Goal: Use online tool/utility

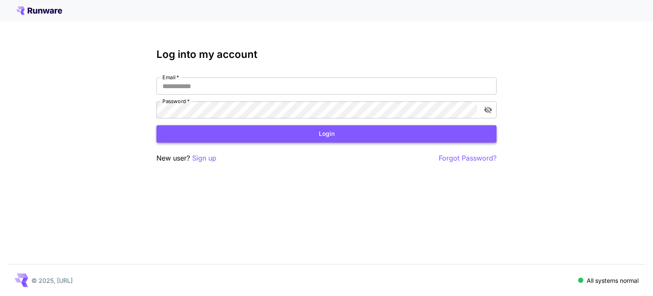
type input "**********"
click at [241, 137] on button "Login" at bounding box center [327, 133] width 340 height 17
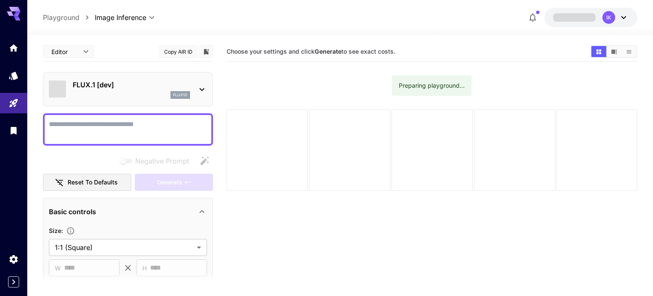
type input "**********"
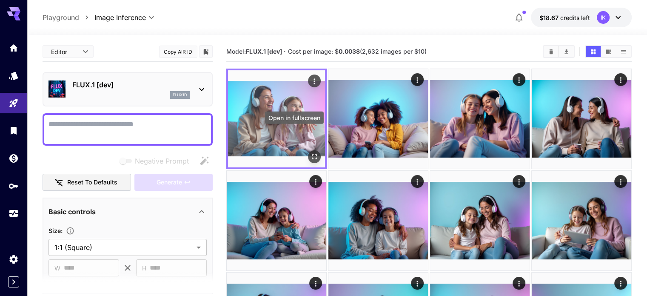
click at [310, 152] on icon "Open in fullscreen" at bounding box center [314, 156] width 9 height 9
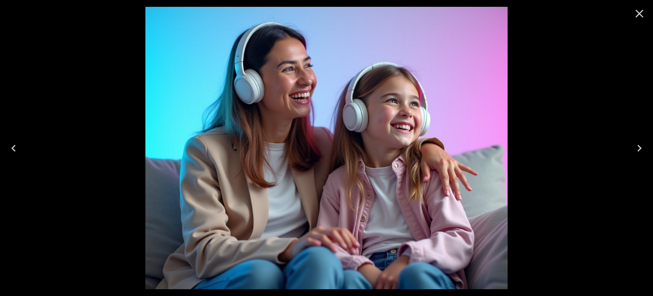
click at [640, 12] on icon "Close" at bounding box center [640, 14] width 8 height 8
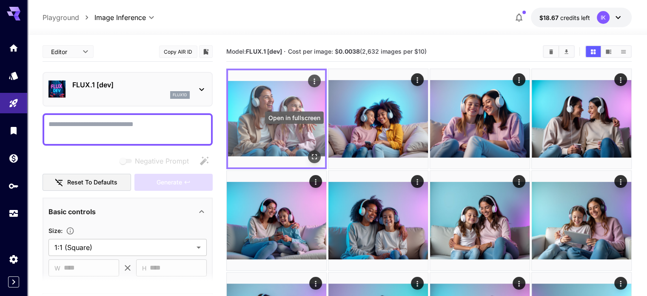
click at [310, 152] on icon "Open in fullscreen" at bounding box center [314, 156] width 9 height 9
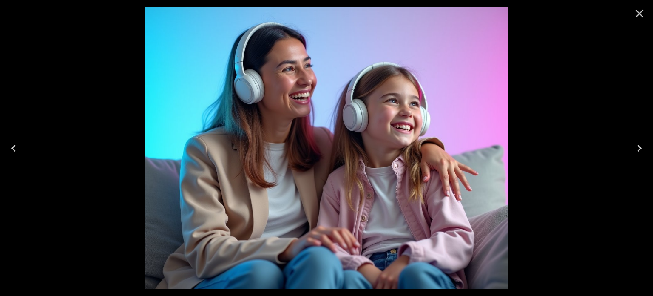
click at [639, 21] on button "Close" at bounding box center [640, 13] width 20 height 20
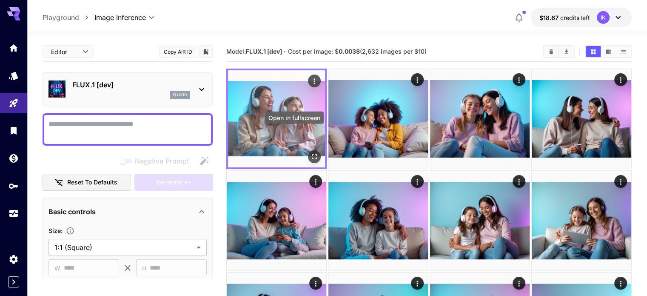
click at [310, 152] on icon "Open in fullscreen" at bounding box center [314, 156] width 9 height 9
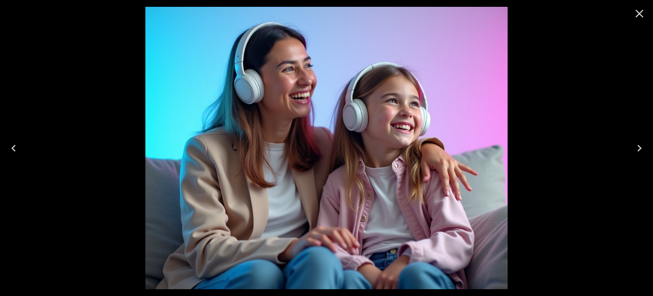
click at [633, 22] on button "Close" at bounding box center [640, 13] width 20 height 20
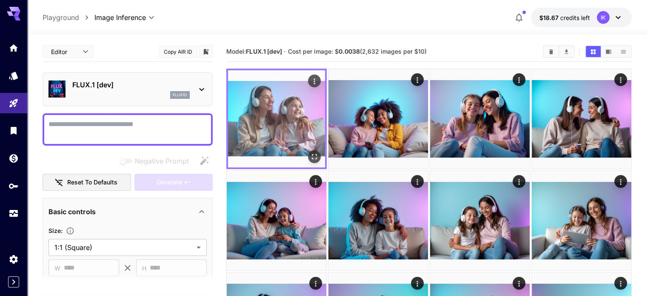
click at [262, 105] on img at bounding box center [276, 118] width 97 height 97
click at [310, 152] on icon "Open in fullscreen" at bounding box center [314, 156] width 9 height 9
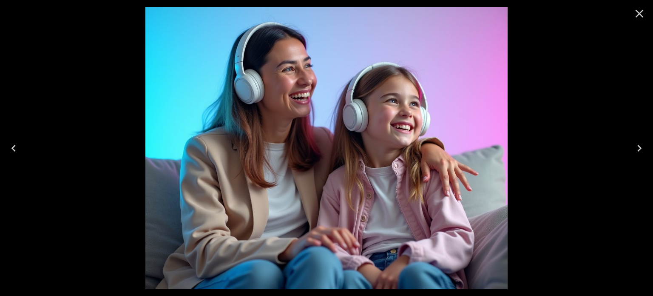
drag, startPoint x: 643, startPoint y: 17, endPoint x: 637, endPoint y: 19, distance: 6.7
click at [643, 17] on icon "Close" at bounding box center [640, 14] width 8 height 8
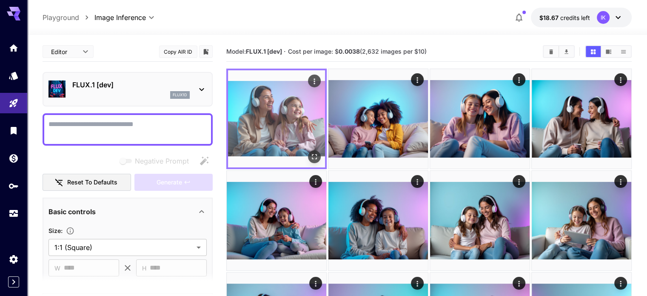
click at [310, 152] on icon "Open in fullscreen" at bounding box center [314, 156] width 9 height 9
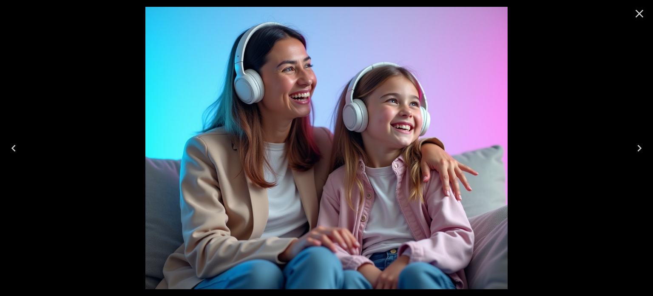
click at [644, 144] on icon "Next" at bounding box center [640, 148] width 14 height 14
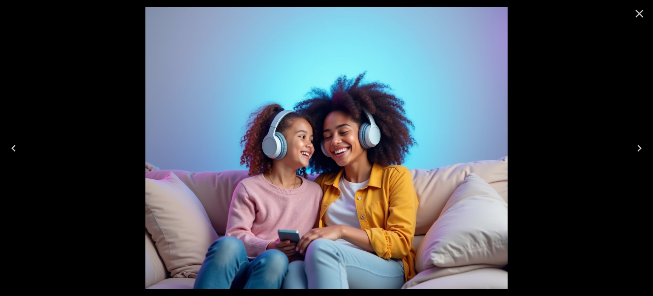
click at [644, 144] on icon "Next" at bounding box center [640, 148] width 14 height 14
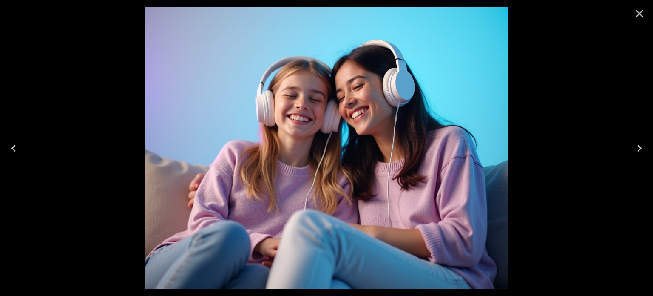
click at [644, 144] on icon "Next" at bounding box center [640, 148] width 14 height 14
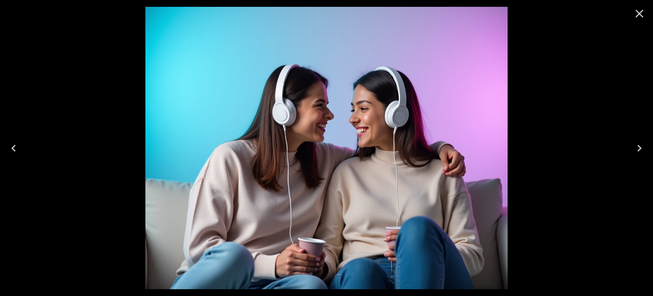
click at [644, 144] on icon "Next" at bounding box center [640, 148] width 14 height 14
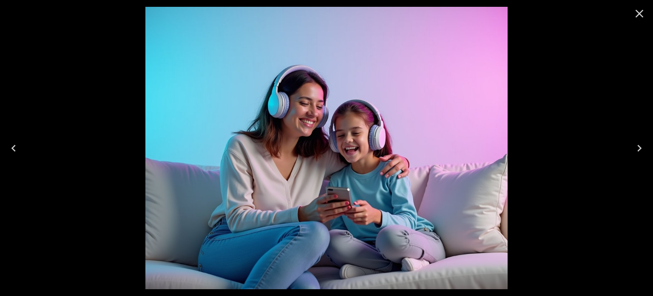
click at [644, 144] on icon "Next" at bounding box center [640, 148] width 14 height 14
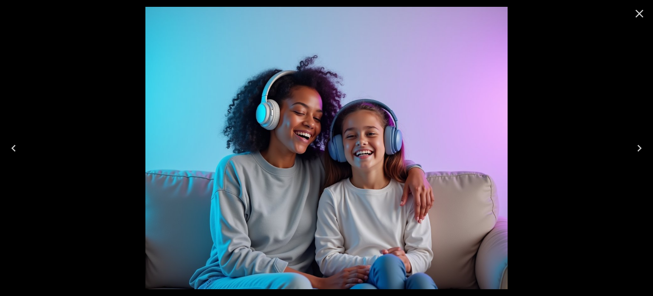
click at [644, 144] on icon "Next" at bounding box center [640, 148] width 14 height 14
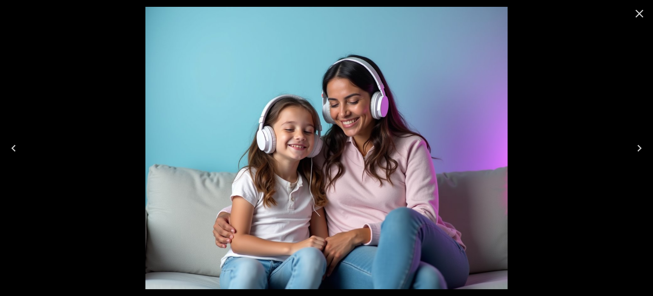
click at [644, 144] on icon "Next" at bounding box center [640, 148] width 14 height 14
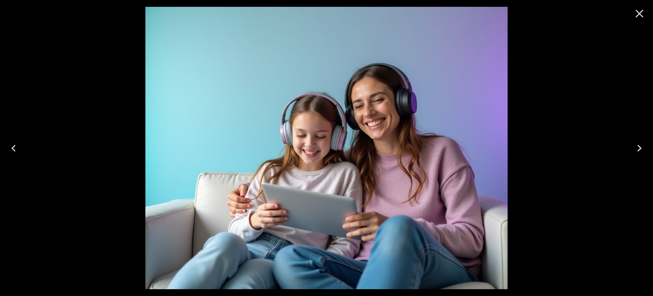
click at [641, 18] on icon "Close" at bounding box center [640, 14] width 14 height 14
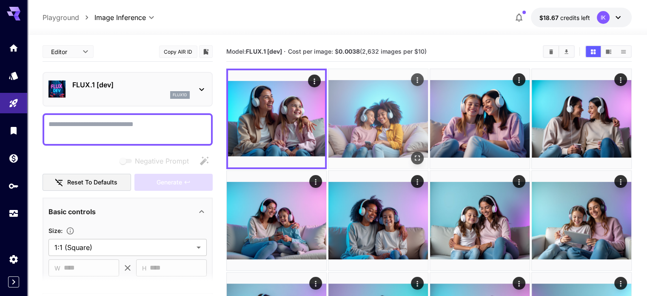
click at [413, 154] on icon "Open in fullscreen" at bounding box center [417, 158] width 9 height 9
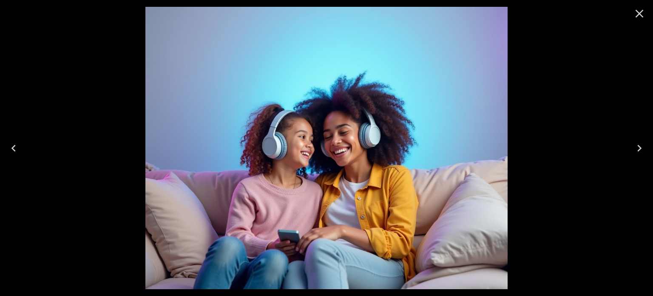
click at [639, 18] on icon "Close" at bounding box center [640, 14] width 14 height 14
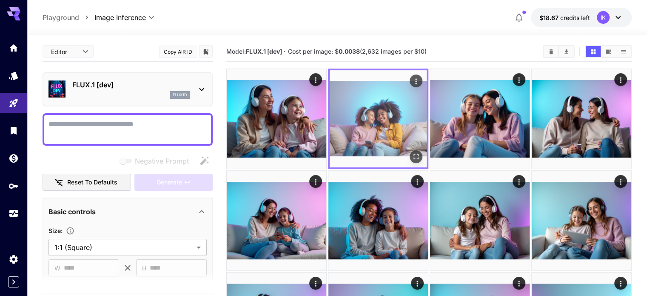
click at [341, 117] on img at bounding box center [378, 118] width 97 height 97
